Goal: Task Accomplishment & Management: Use online tool/utility

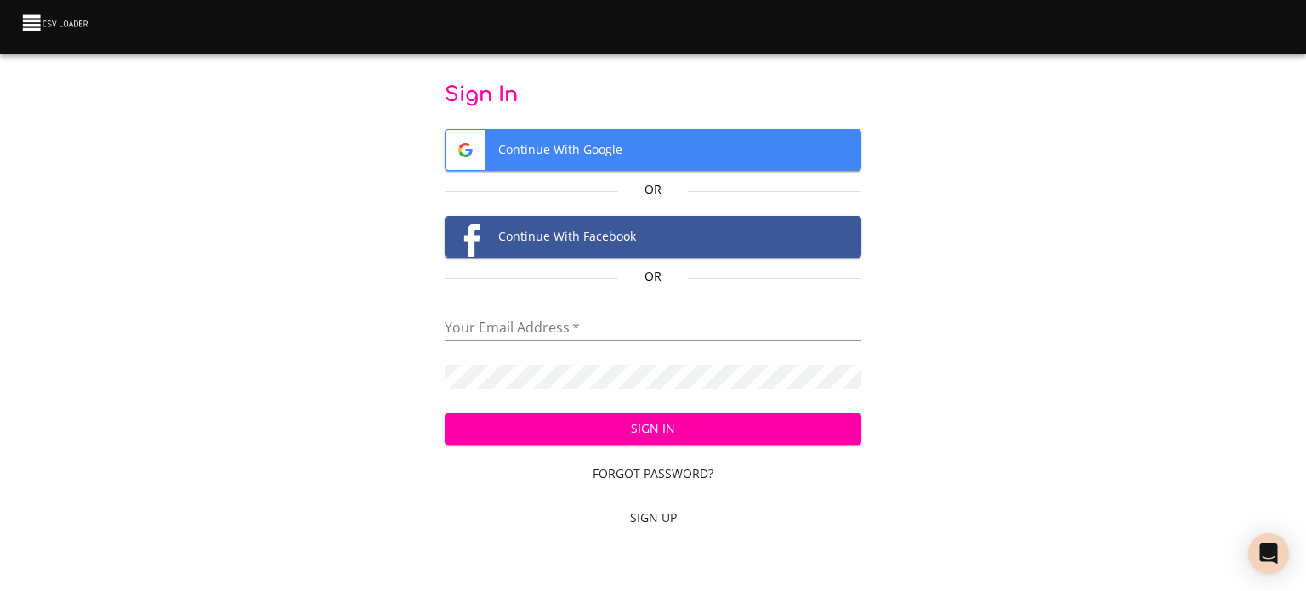
click at [586, 162] on span "Continue With Google" at bounding box center [653, 150] width 416 height 40
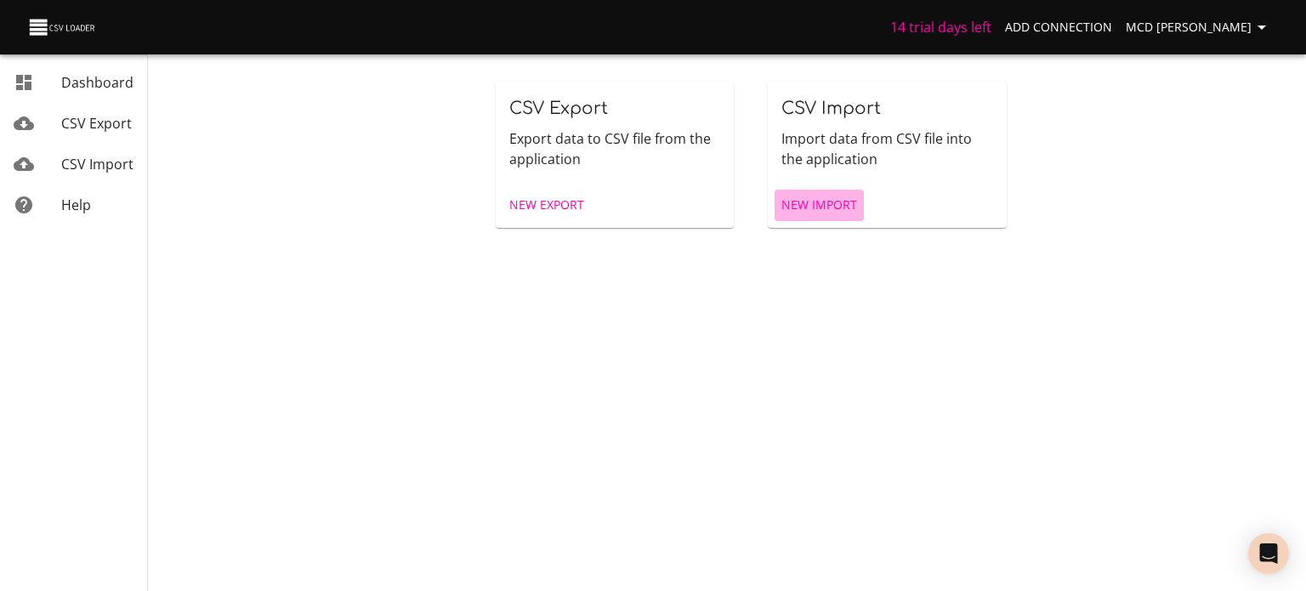
click at [840, 206] on span "New Import" at bounding box center [819, 205] width 76 height 21
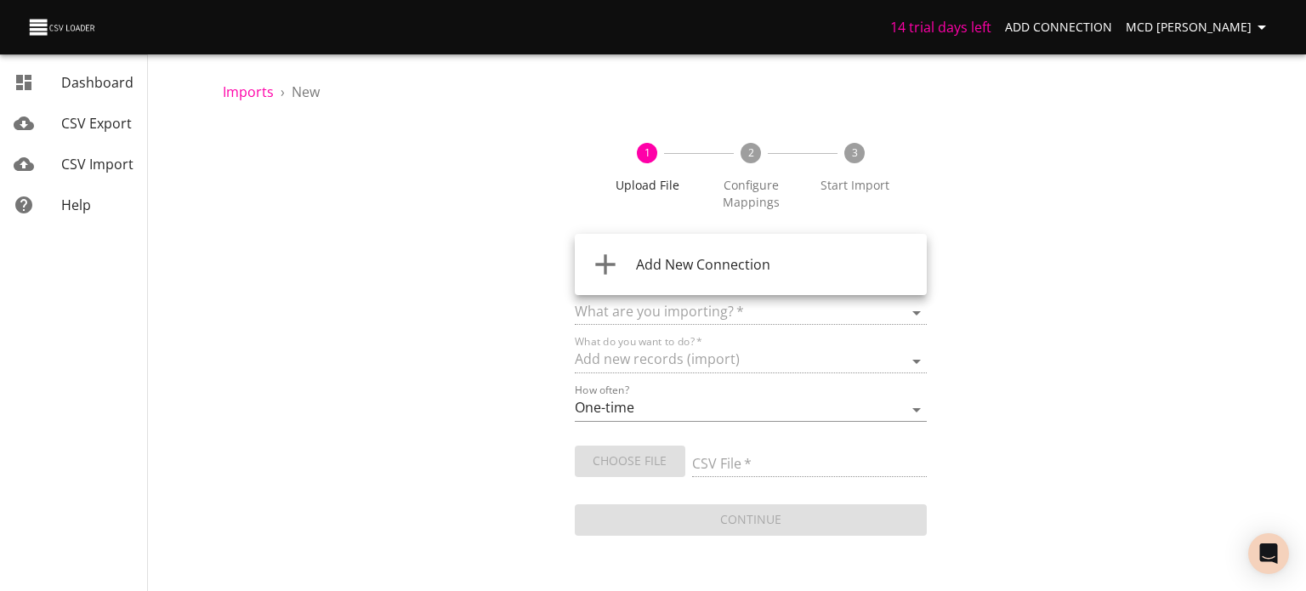
click at [881, 259] on body "14 trial days left Add Connection MCD Uditha Dashboard CSV Export CSV Import He…" at bounding box center [653, 295] width 1306 height 591
click at [803, 256] on div "Add New Connection" at bounding box center [774, 264] width 277 height 20
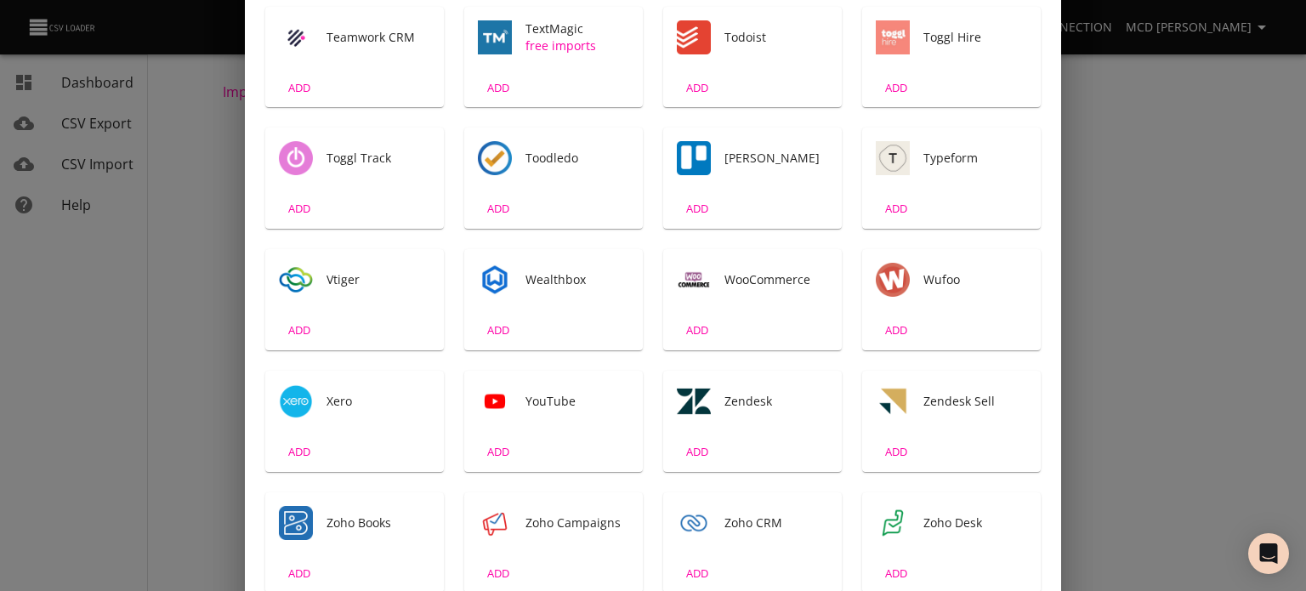
scroll to position [2822, 0]
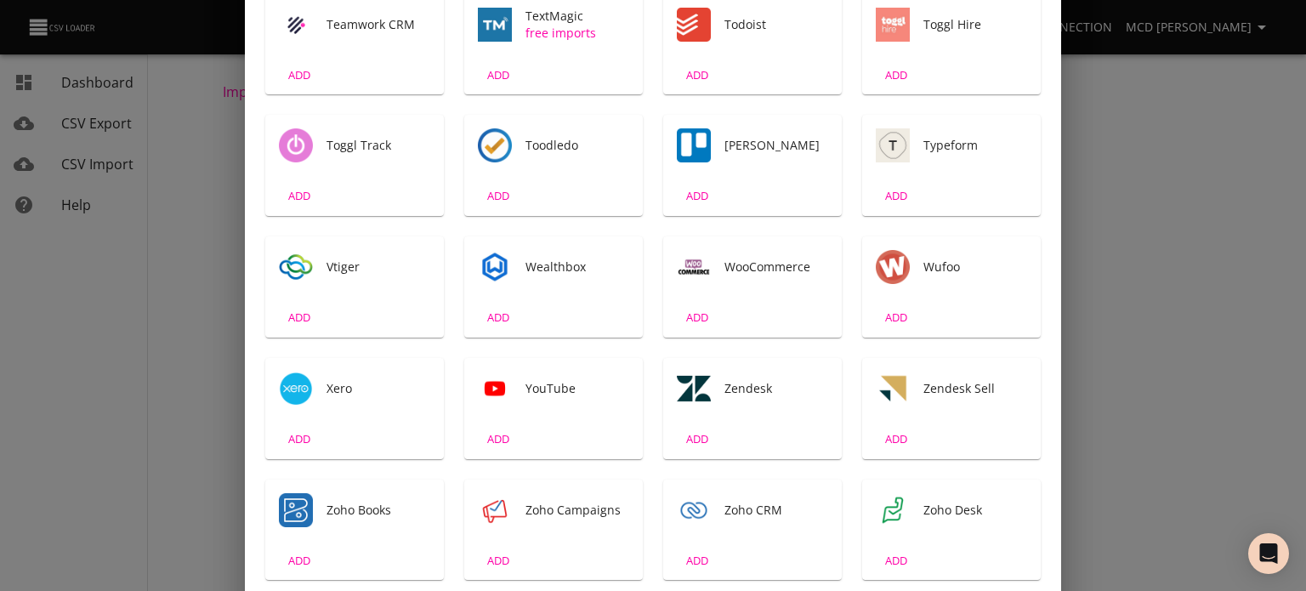
click at [677, 373] on img "Tool" at bounding box center [694, 389] width 34 height 34
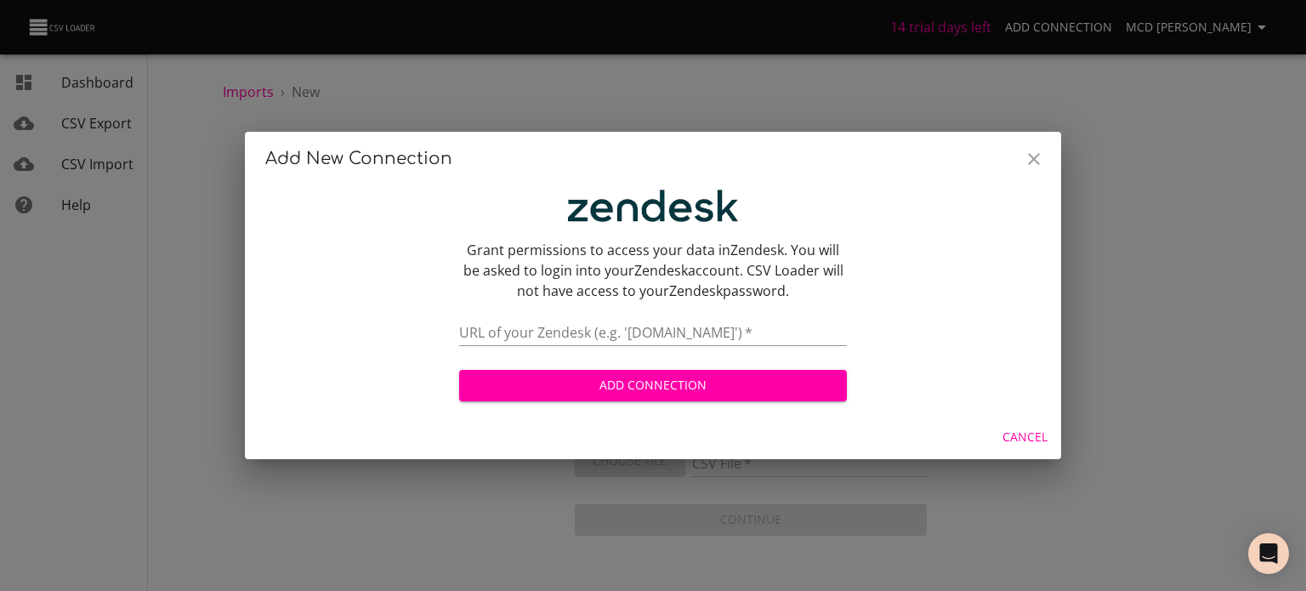
click at [575, 320] on div "URL of your Zendesk (e.g. 'yourdomain.zendesk.com')   *" at bounding box center [653, 327] width 388 height 38
click at [575, 328] on input "text" at bounding box center [653, 333] width 388 height 25
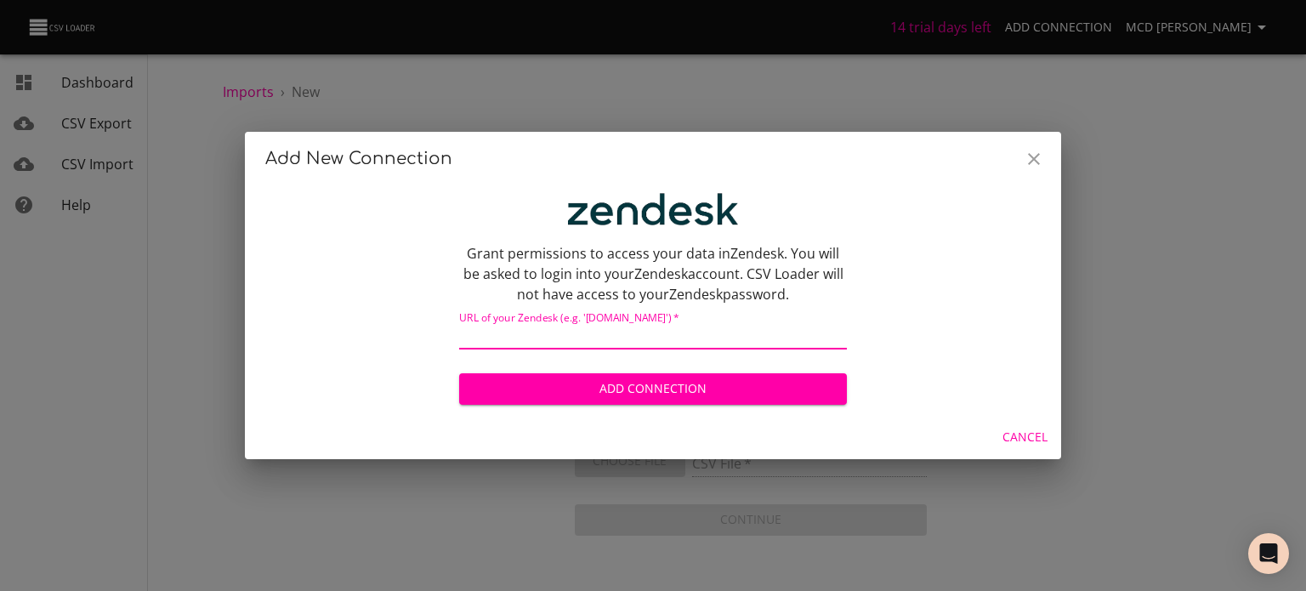
scroll to position [3, 0]
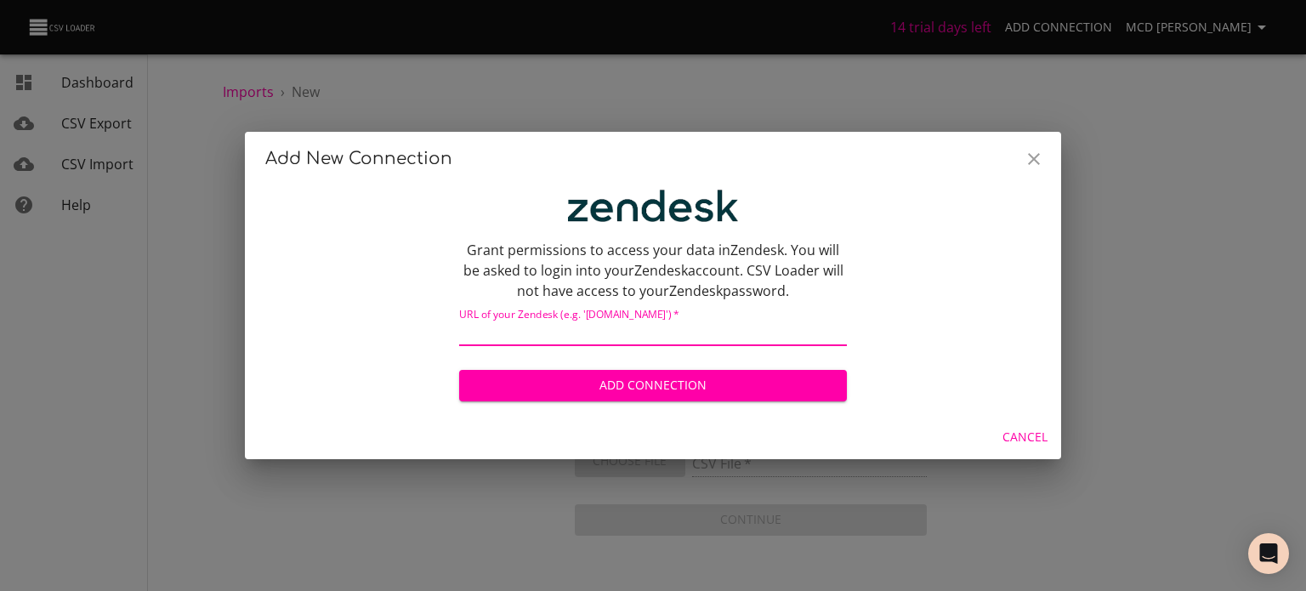
paste input "https://mcdonaldsbahrain.zendesk.com/admin/account/features"
drag, startPoint x: 681, startPoint y: 331, endPoint x: 1143, endPoint y: 368, distance: 464.0
click at [1143, 368] on div "Add New Connection Grant permissions to access your data in Zendesk . You will …" at bounding box center [653, 295] width 1306 height 591
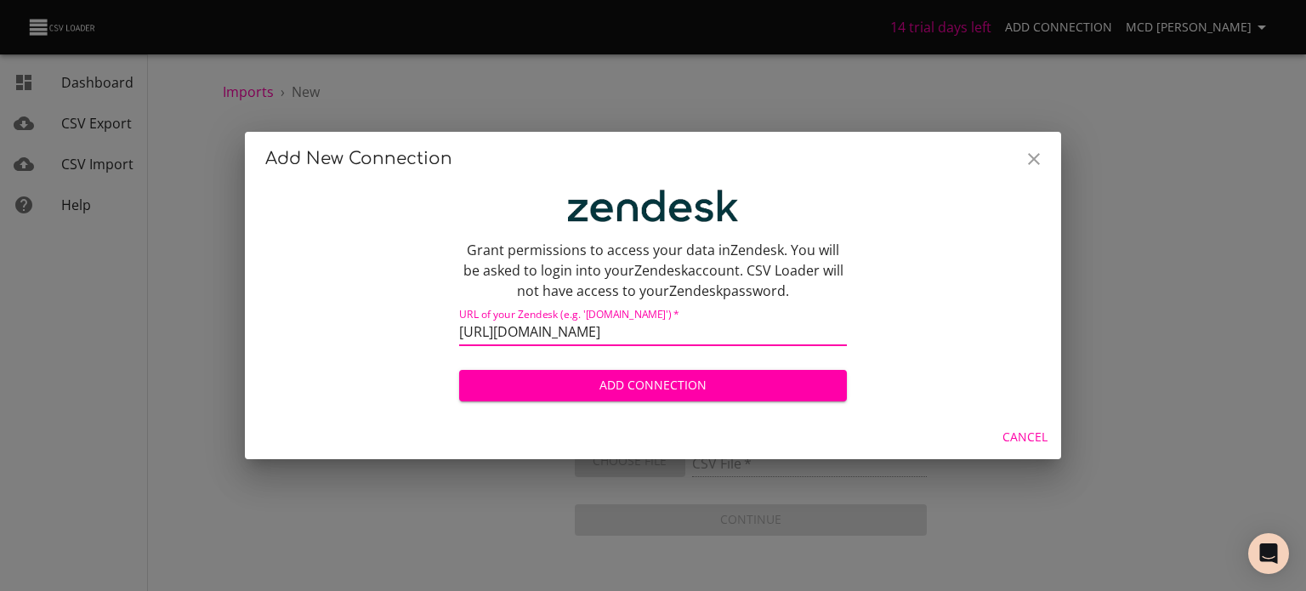
type input "https://mcdonaldsbahrain.zendesk.com"
click at [615, 383] on span "Add Connection" at bounding box center [653, 385] width 360 height 21
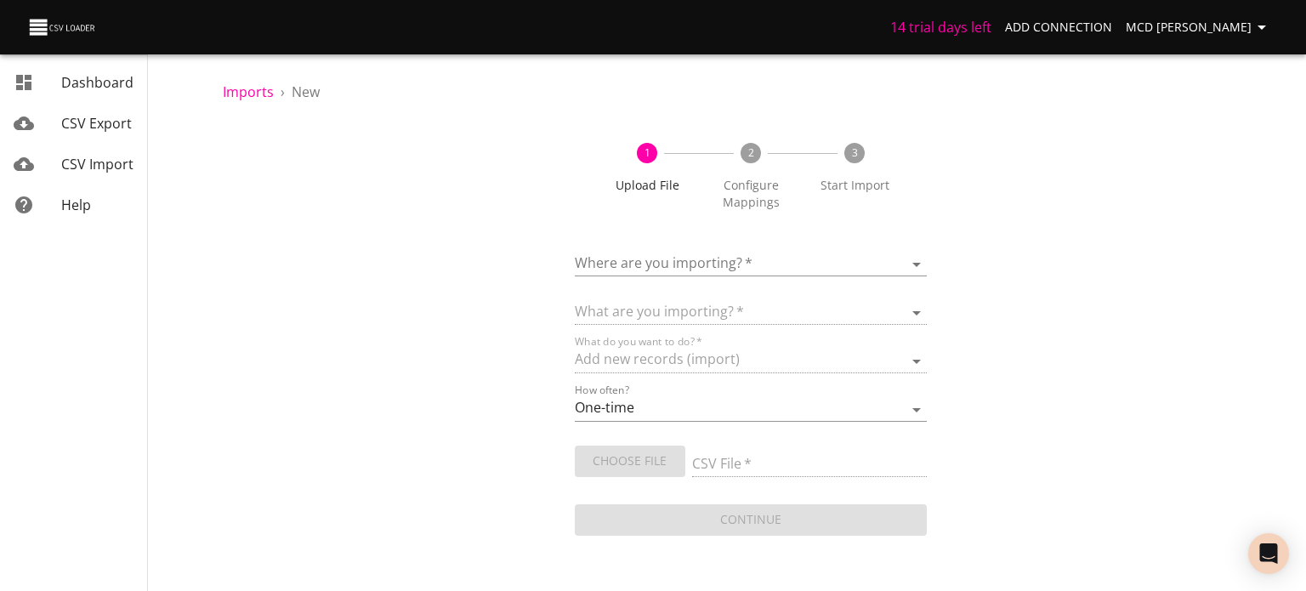
click at [1201, 270] on div "1 Upload File 2 Configure Mappings 3 Start Import Where are you importing?   * …" at bounding box center [751, 330] width 1056 height 417
click at [739, 266] on body "14 trial days left Add Connection MCD Uditha Dashboard CSV Export CSV Import He…" at bounding box center [653, 295] width 1306 height 591
click at [1013, 332] on div at bounding box center [653, 295] width 1306 height 591
click at [787, 415] on select "One-time Auto import" at bounding box center [751, 409] width 352 height 25
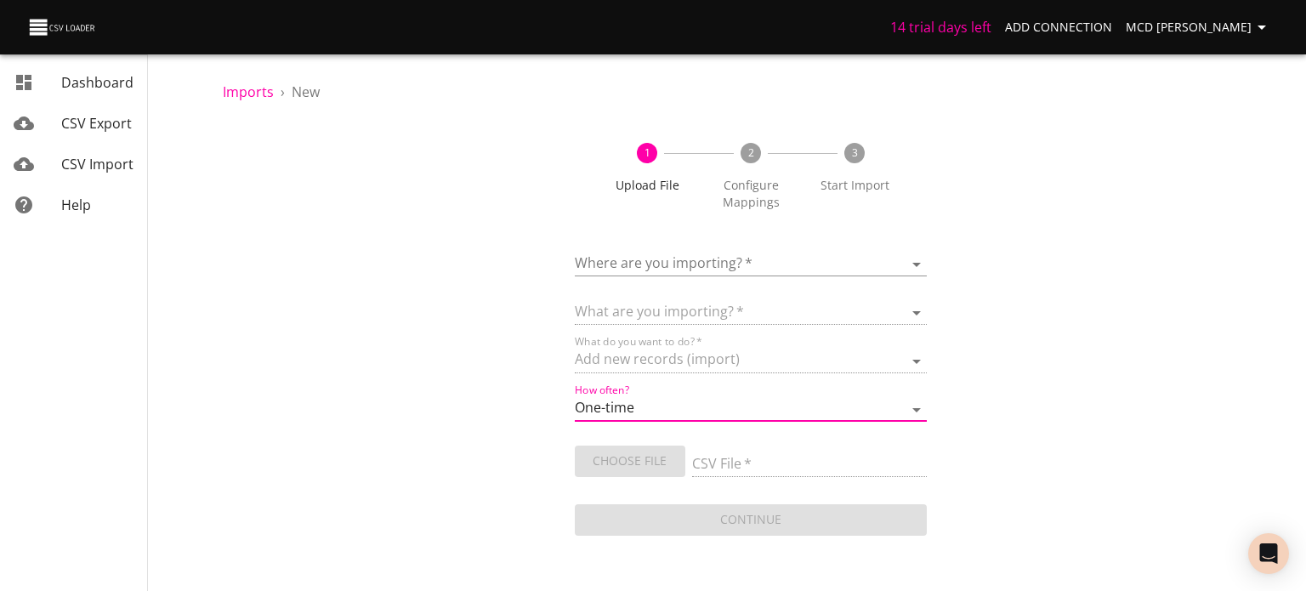
click at [1081, 326] on div "1 Upload File 2 Configure Mappings 3 Start Import Where are you importing?   * …" at bounding box center [751, 330] width 1056 height 417
click at [903, 262] on body "14 trial days left Add Connection MCD Uditha Dashboard CSV Export CSV Import He…" at bounding box center [653, 295] width 1306 height 591
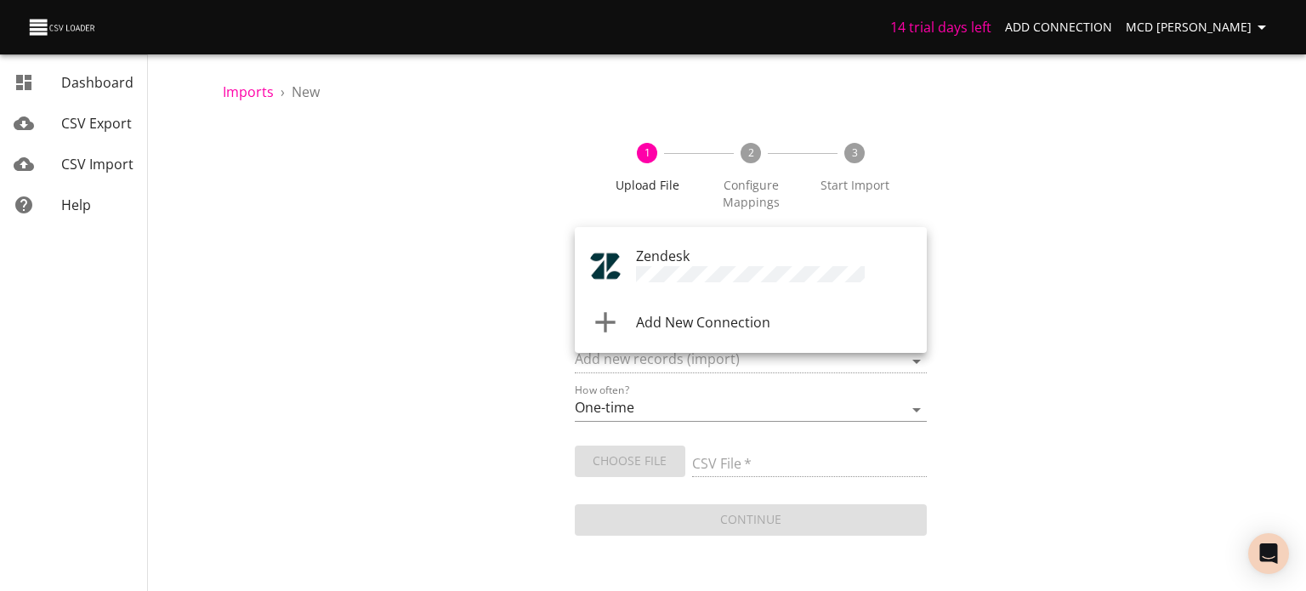
click at [875, 269] on p at bounding box center [774, 276] width 277 height 20
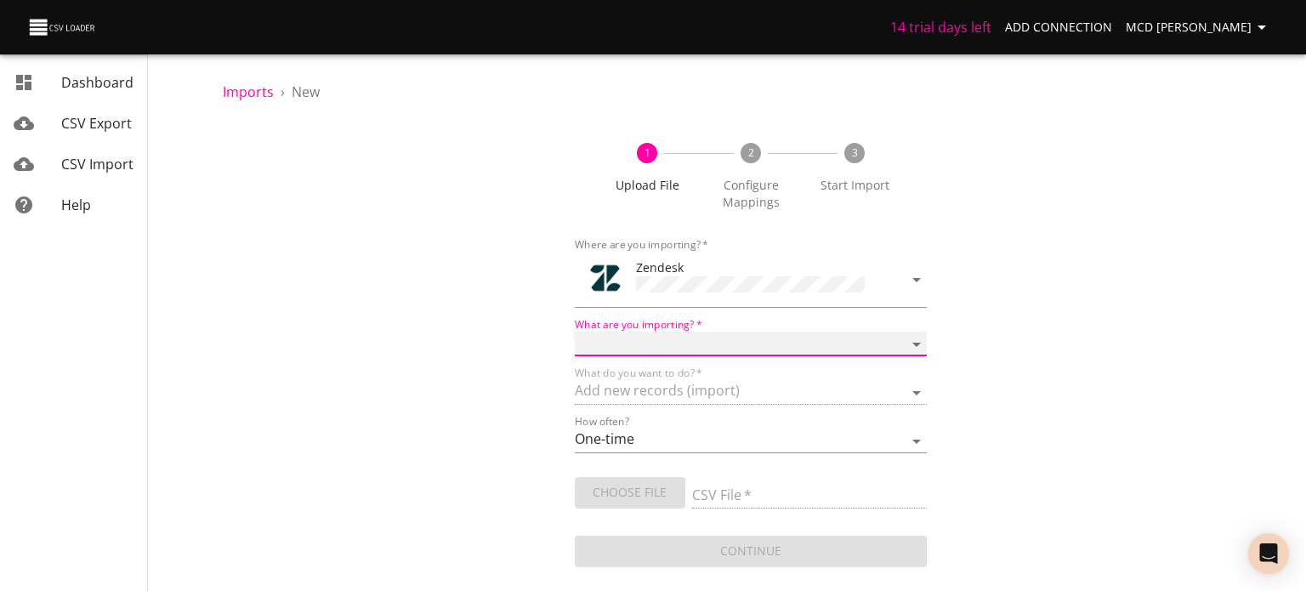
click at [911, 343] on select "Article categories Articles Comments Organizations Ticket forms Tickets Users" at bounding box center [751, 344] width 352 height 25
select select "tickets"
click at [575, 332] on select "Article categories Articles Comments Organizations Ticket forms Tickets Users" at bounding box center [751, 344] width 352 height 25
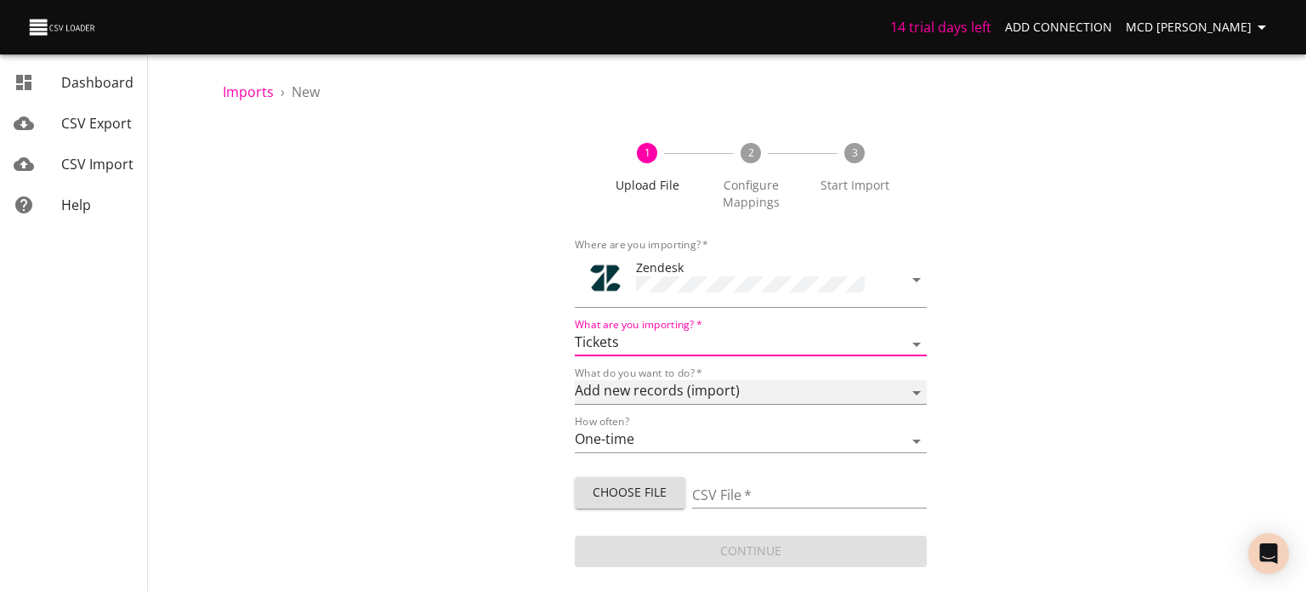
click at [794, 386] on select "Add new records (import) Update existing records (update) Add new and update ex…" at bounding box center [751, 392] width 352 height 25
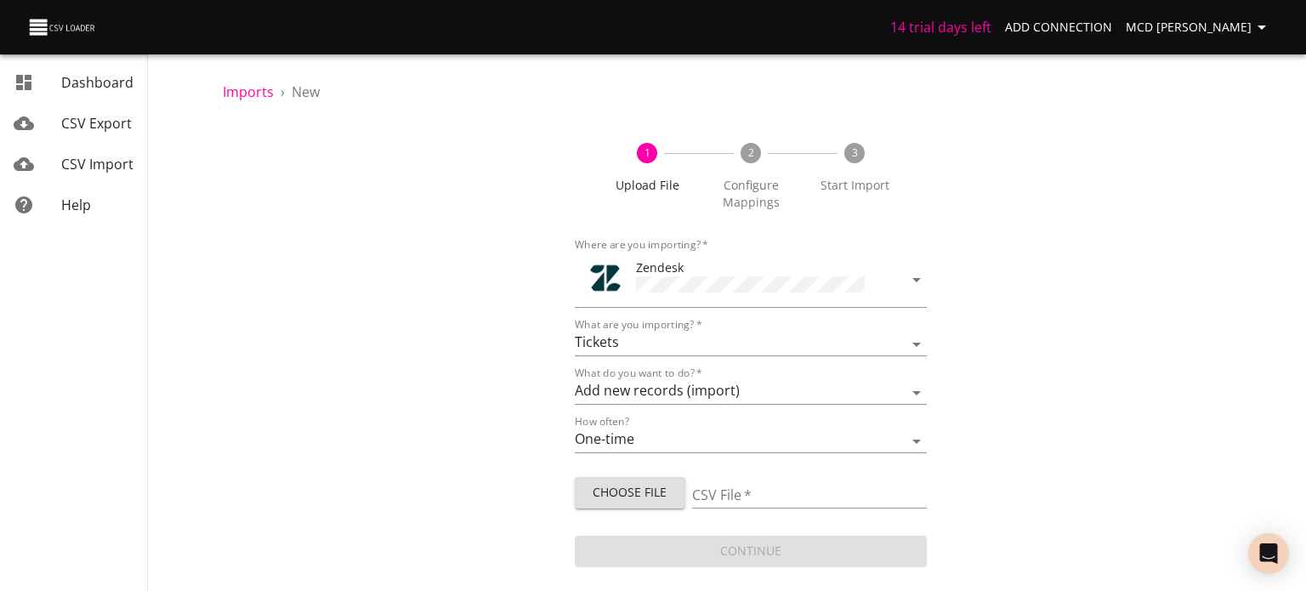
click at [1047, 381] on div "1 Upload File 2 Configure Mappings 3 Start Import Where are you importing?   * …" at bounding box center [751, 346] width 1056 height 448
click at [660, 486] on span "Choose File" at bounding box center [629, 492] width 83 height 21
type input "test.csv"
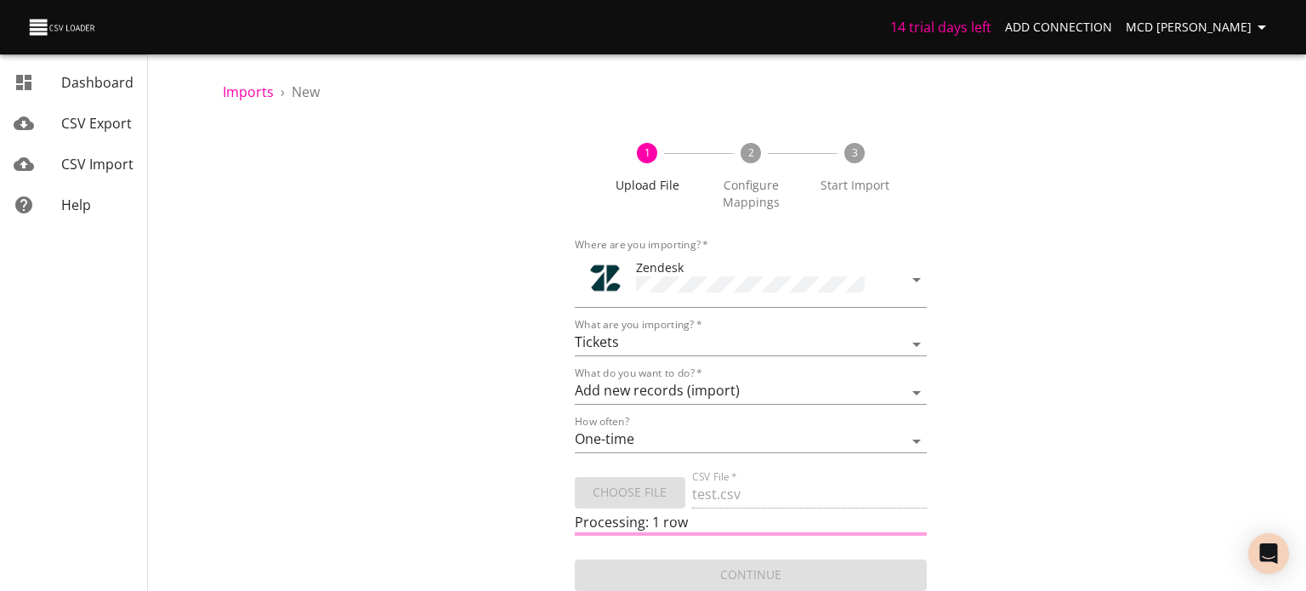
click at [650, 487] on div "Choose File" at bounding box center [633, 489] width 117 height 38
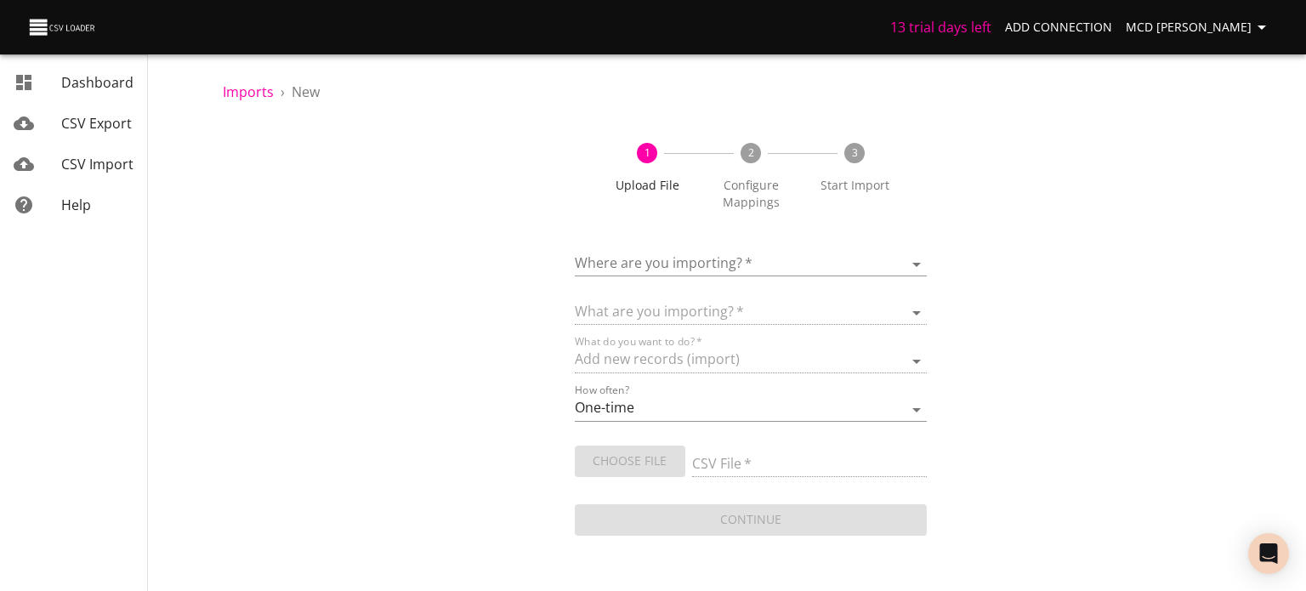
click at [834, 264] on body "13 trial days left Add Connection MCD Uditha Dashboard CSV Export CSV Import He…" at bounding box center [653, 295] width 1306 height 591
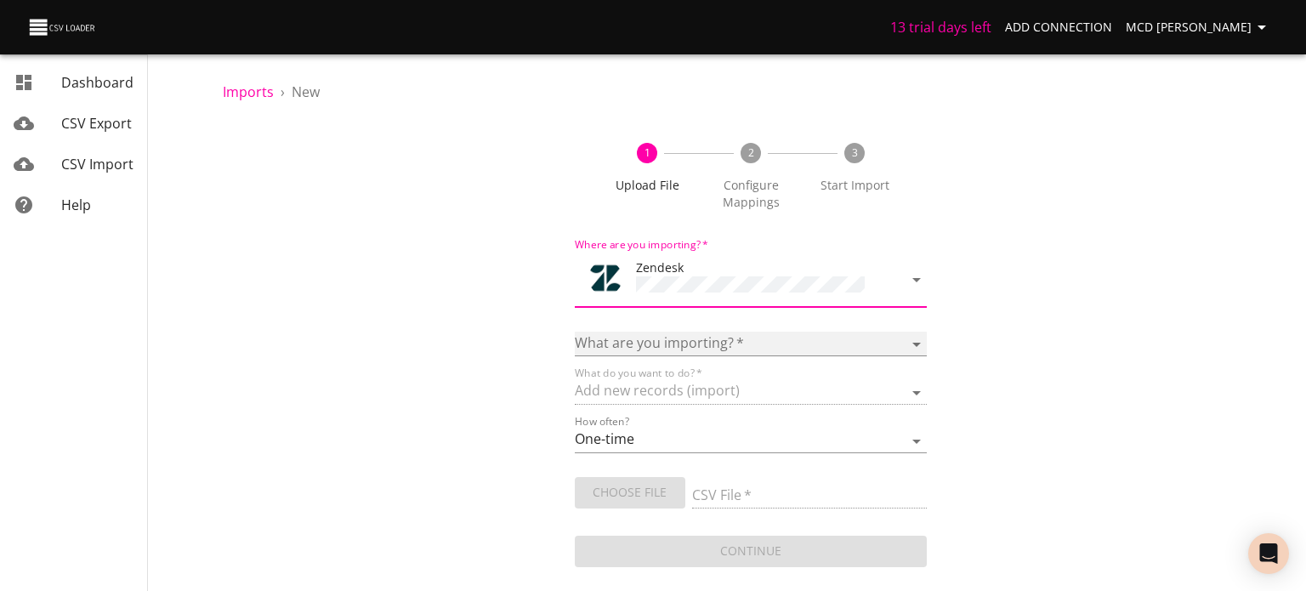
click at [720, 332] on select "Article categories Articles Comments Organizations Ticket forms Tickets Users" at bounding box center [751, 344] width 352 height 25
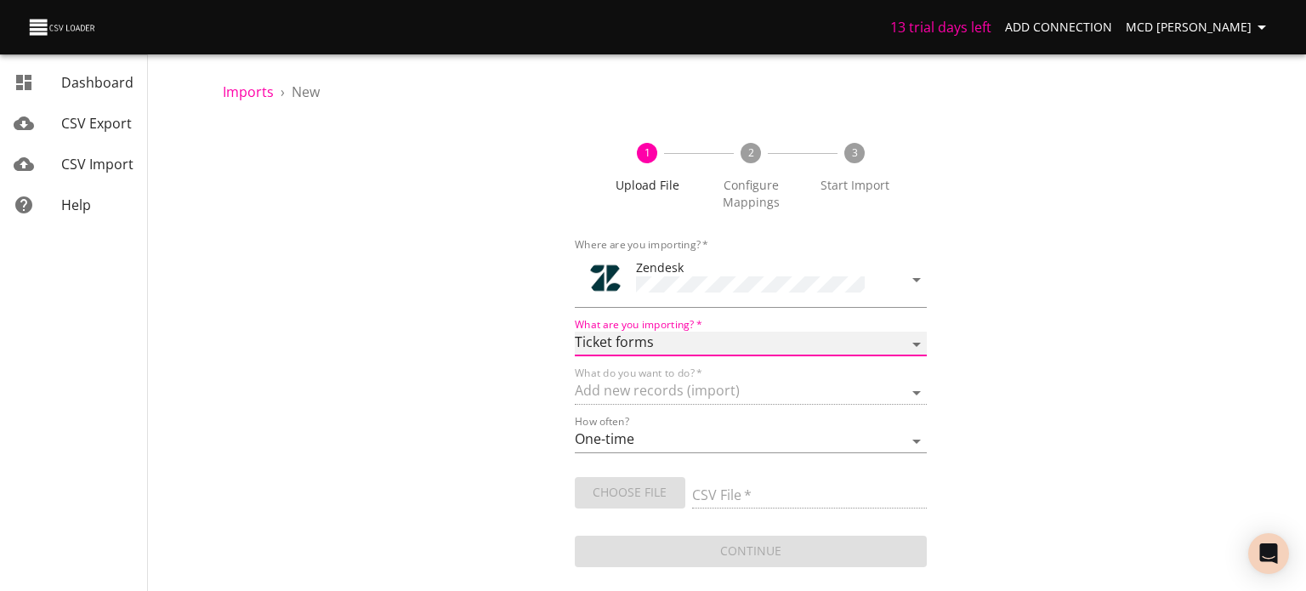
click at [575, 332] on select "Article categories Articles Comments Organizations Ticket forms Tickets Users" at bounding box center [751, 344] width 352 height 25
click at [740, 346] on select "Article categories Articles Comments Organizations Ticket forms Tickets Users" at bounding box center [751, 344] width 352 height 25
select select "tickets"
click at [575, 332] on select "Article categories Articles Comments Organizations Ticket forms Tickets Users" at bounding box center [751, 344] width 352 height 25
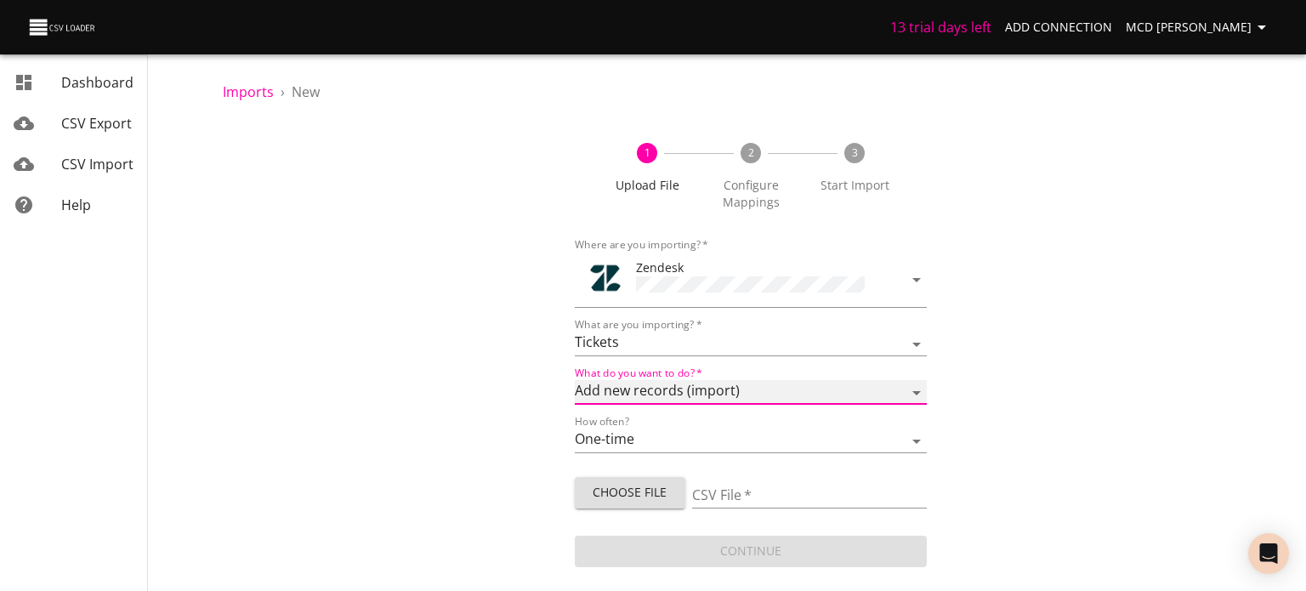
click at [716, 387] on select "Add new records (import) Update existing records (update) Add new and update ex…" at bounding box center [751, 392] width 352 height 25
click at [1054, 387] on div "1 Upload File 2 Configure Mappings 3 Start Import Where are you importing?   * …" at bounding box center [751, 346] width 1056 height 448
click at [640, 492] on span "Choose File" at bounding box center [629, 492] width 83 height 21
type input "Book3.csv"
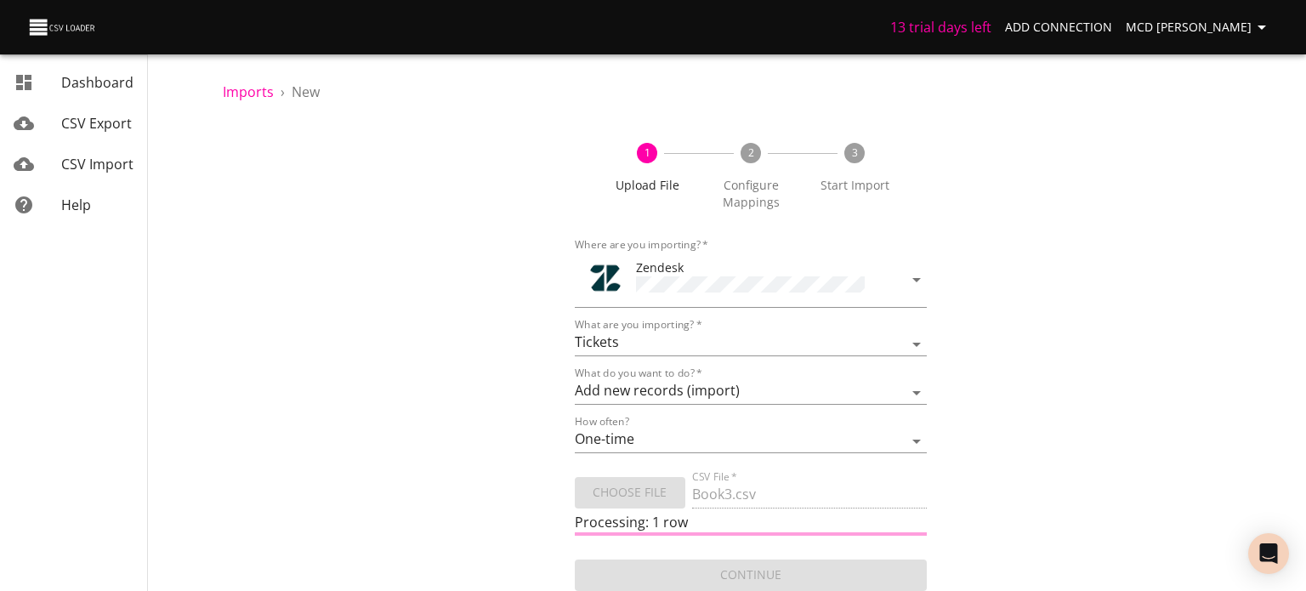
click at [899, 283] on body "13 trial days left Add Connection MCD Uditha Dashboard CSV Export CSV Import He…" at bounding box center [653, 295] width 1306 height 591
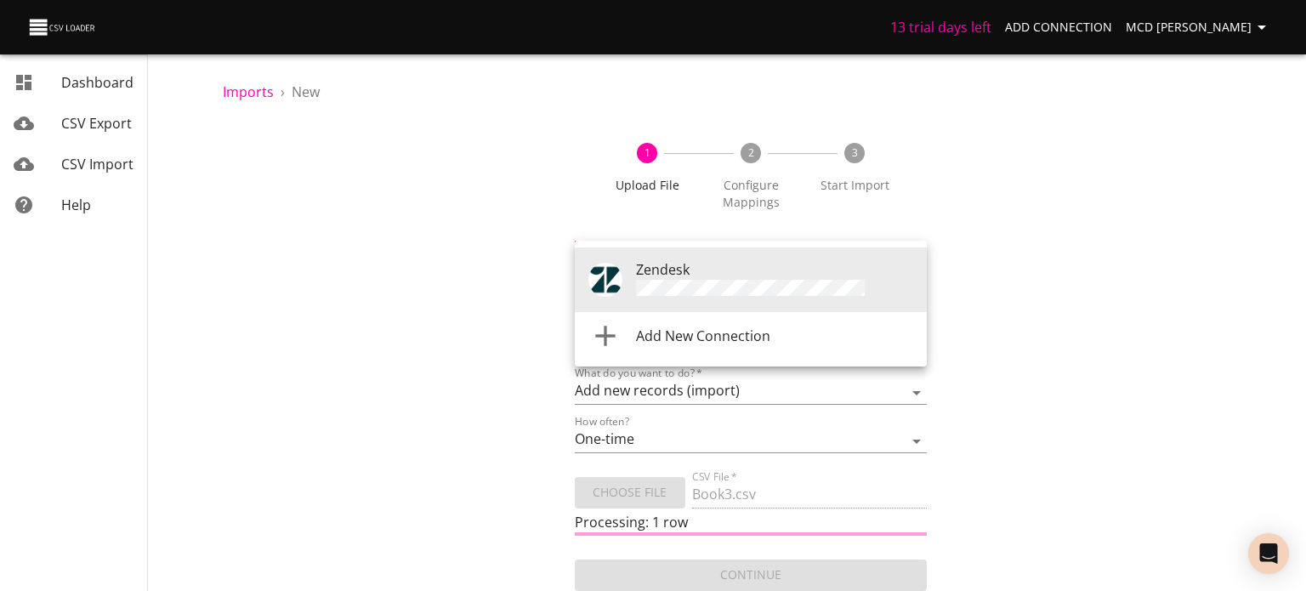
click at [1092, 304] on div at bounding box center [653, 295] width 1306 height 591
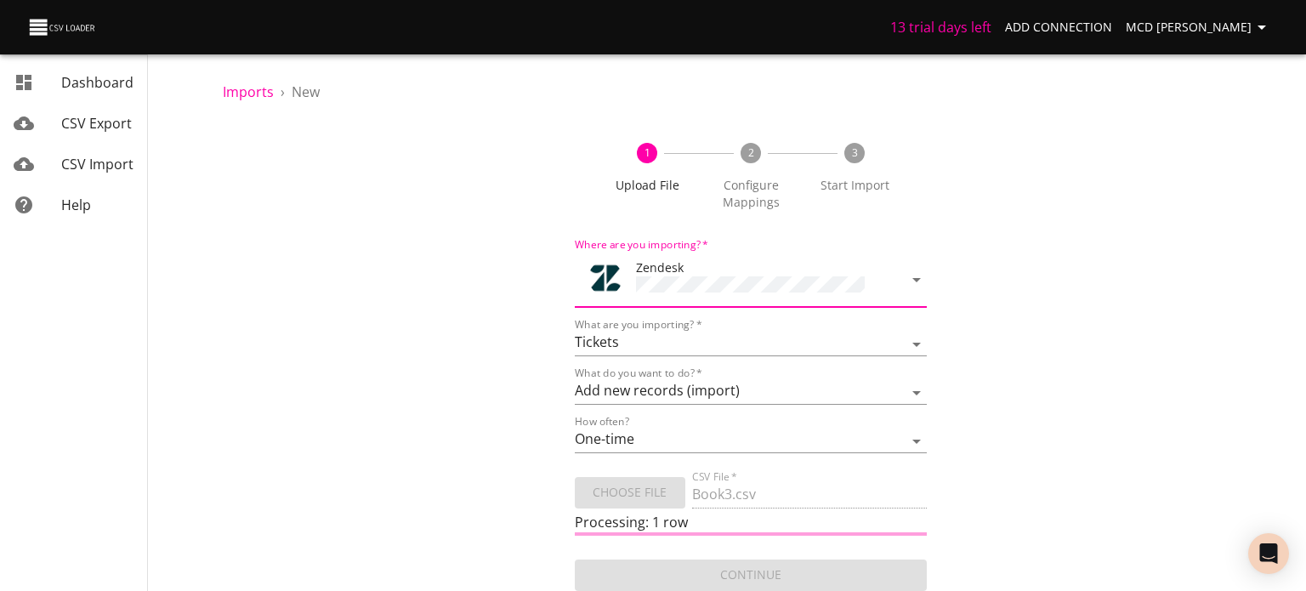
click at [646, 280] on body "13 trial days left Add Connection MCD Uditha Dashboard CSV Export CSV Import He…" at bounding box center [653, 295] width 1306 height 591
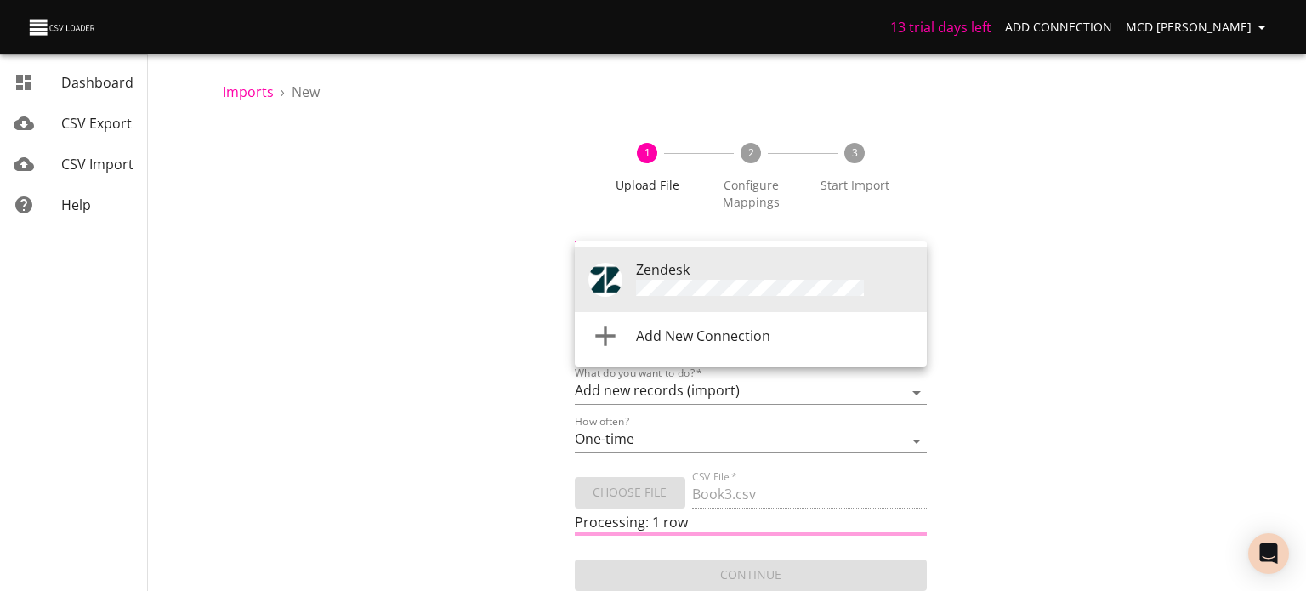
click at [1131, 18] on div at bounding box center [653, 295] width 1306 height 591
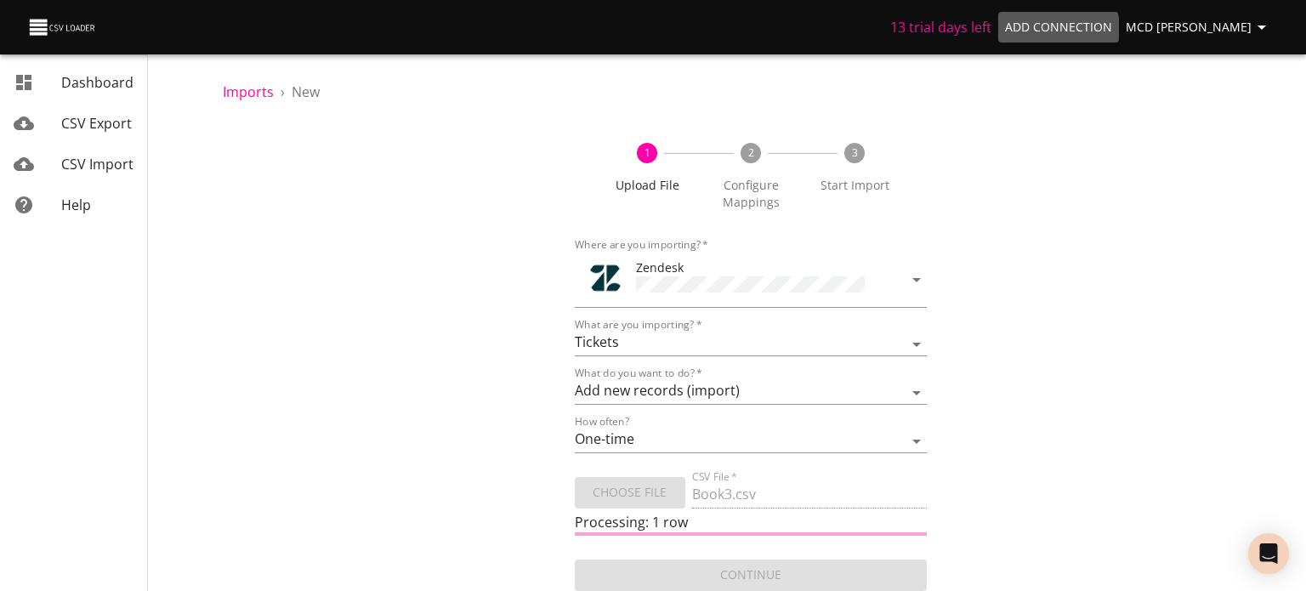
click at [1101, 30] on span "Add Connection" at bounding box center [1058, 27] width 107 height 21
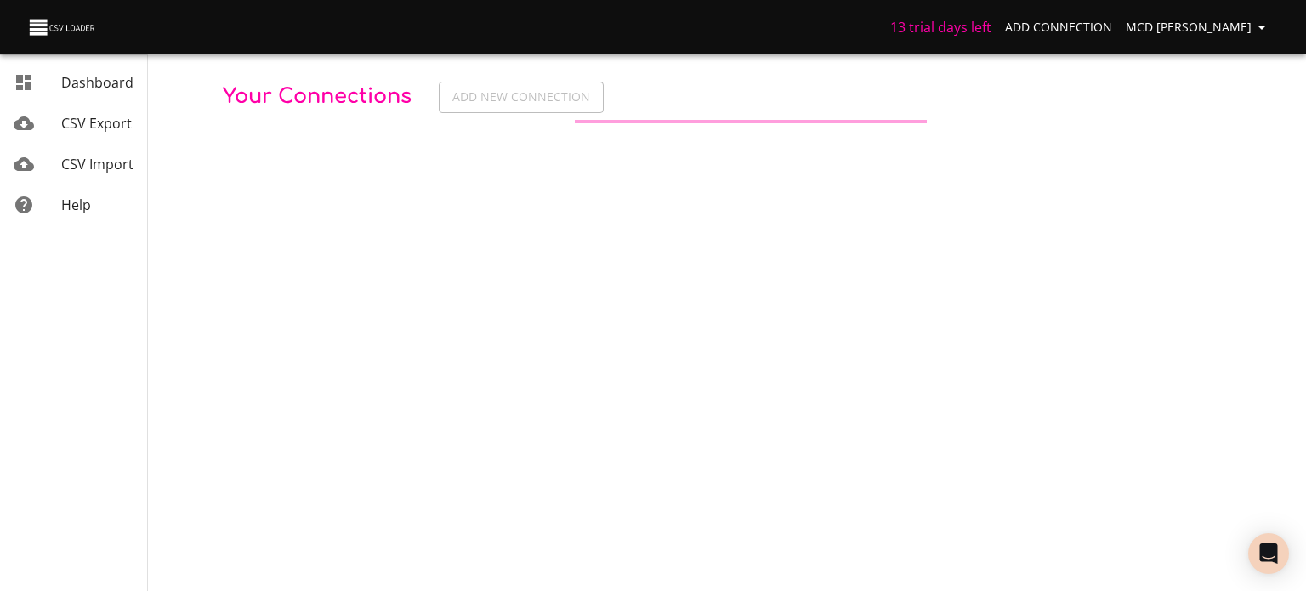
click at [1214, 47] on div "13 trial days left Add Connection MCD Uditha" at bounding box center [653, 27] width 1306 height 54
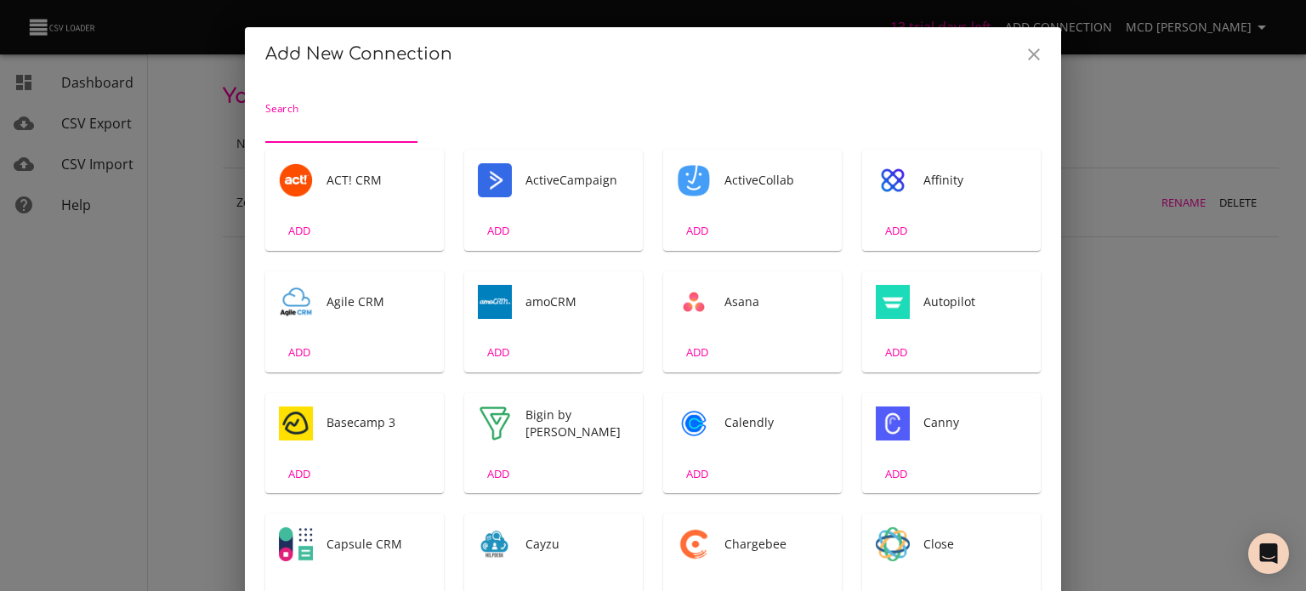
click at [1172, 77] on div "Add New Connection Search ACT! CRM ADD ActiveCampaign ADD ActiveCollab ADD Affi…" at bounding box center [653, 295] width 1306 height 591
click at [1207, 30] on div "Add New Connection Search ACT! CRM ADD ActiveCampaign ADD ActiveCollab ADD Affi…" at bounding box center [653, 295] width 1306 height 591
drag, startPoint x: 1045, startPoint y: 60, endPoint x: 1030, endPoint y: 60, distance: 14.5
click at [1043, 60] on button "Close" at bounding box center [1033, 54] width 41 height 41
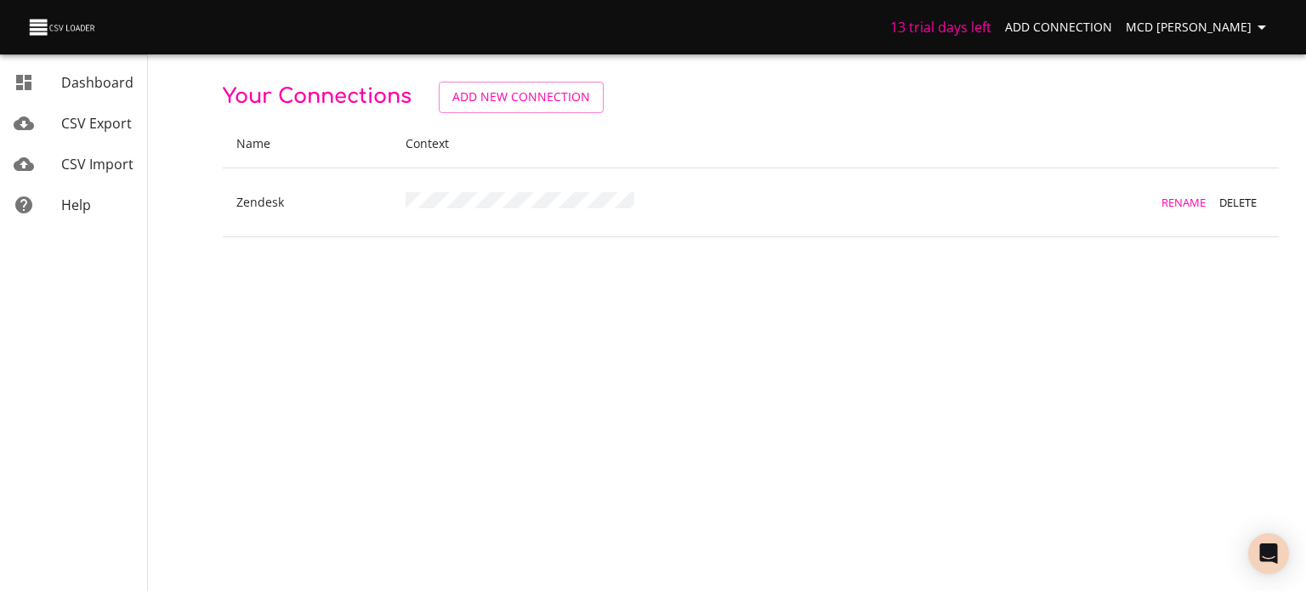
click at [1193, 14] on button "MCD [PERSON_NAME]" at bounding box center [1199, 27] width 160 height 31
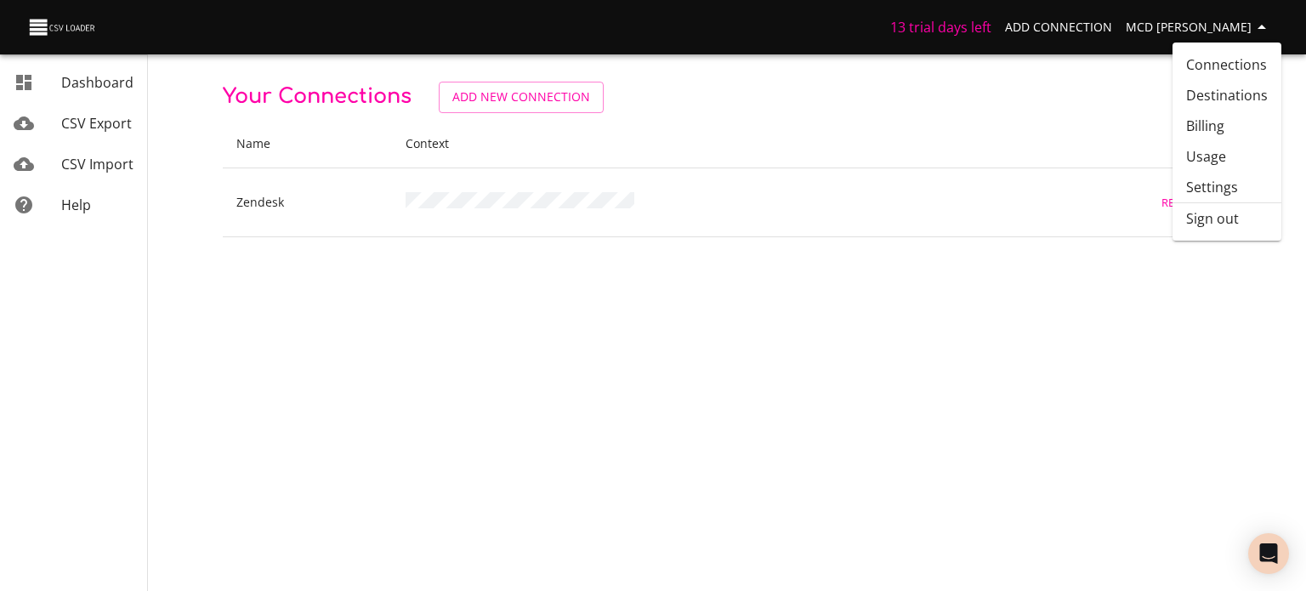
click at [1205, 64] on link "Connections" at bounding box center [1226, 64] width 109 height 31
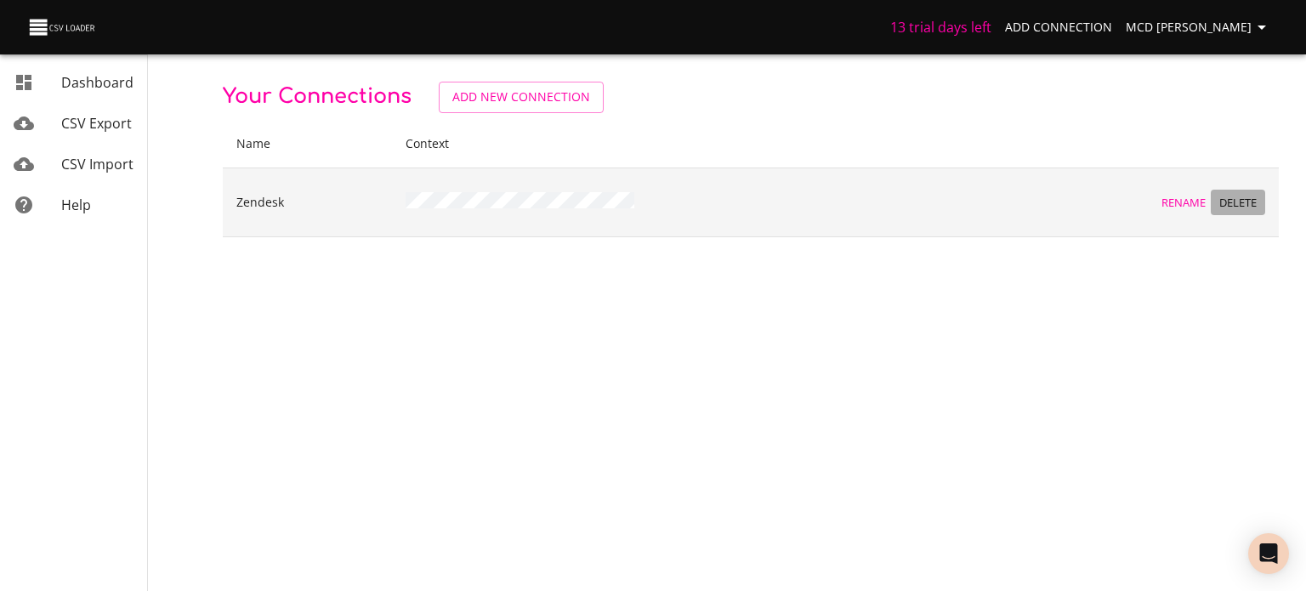
click at [1248, 198] on span "Delete" at bounding box center [1238, 203] width 46 height 20
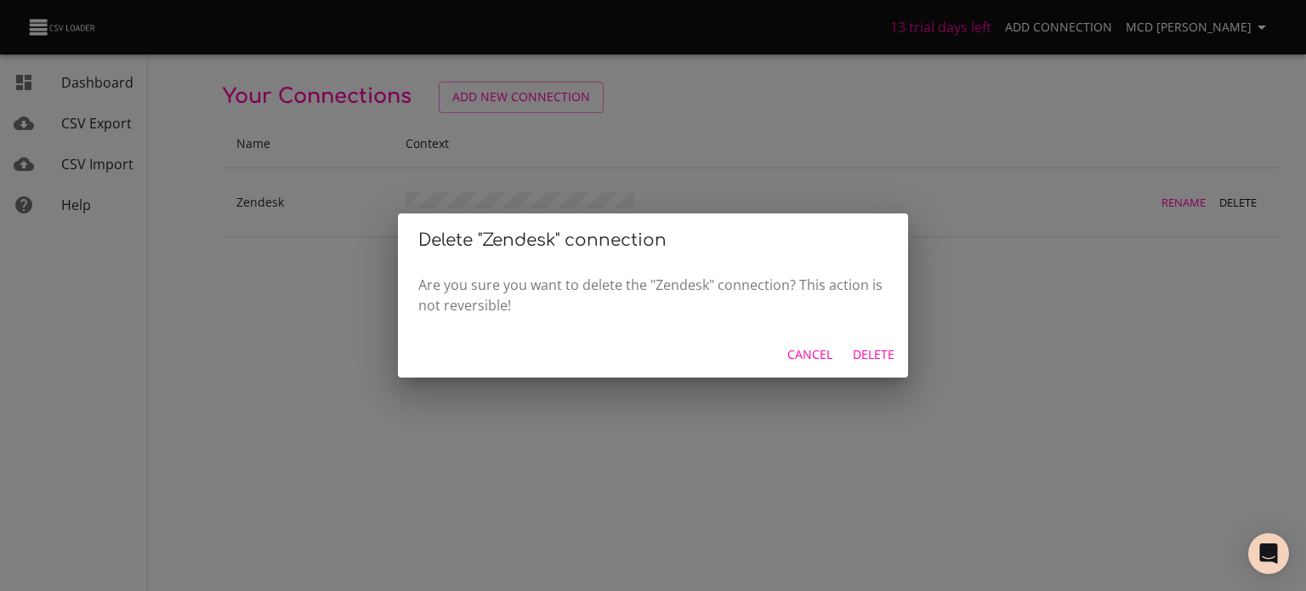
click at [881, 355] on span "Delete" at bounding box center [874, 354] width 42 height 21
